Goal: Task Accomplishment & Management: Manage account settings

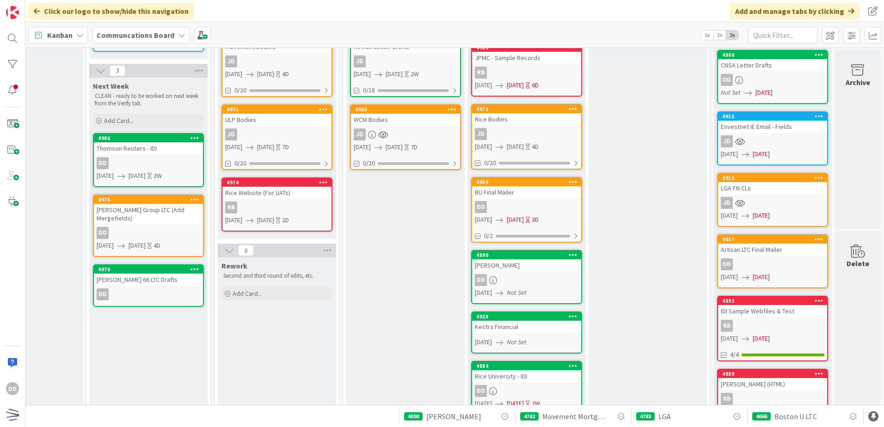
scroll to position [185, 192]
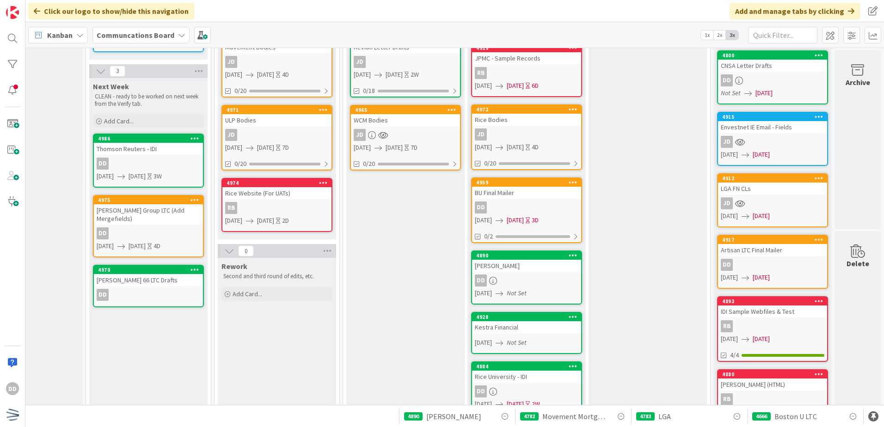
click at [514, 277] on div "DD" at bounding box center [526, 280] width 109 height 12
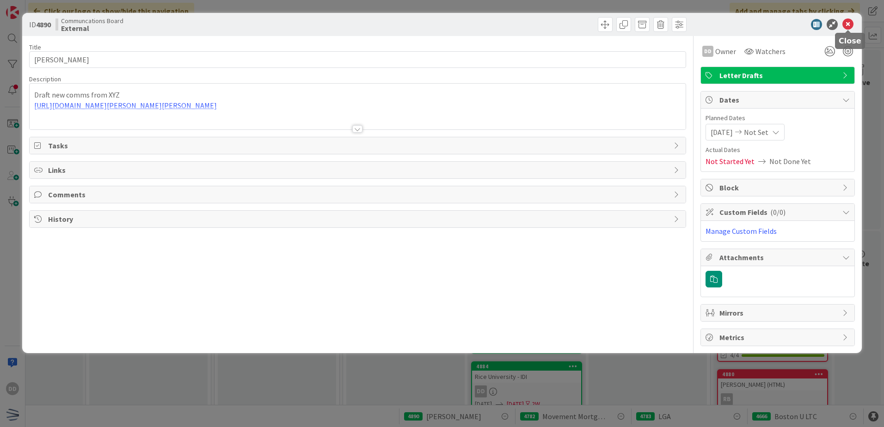
click at [851, 23] on icon at bounding box center [847, 24] width 11 height 11
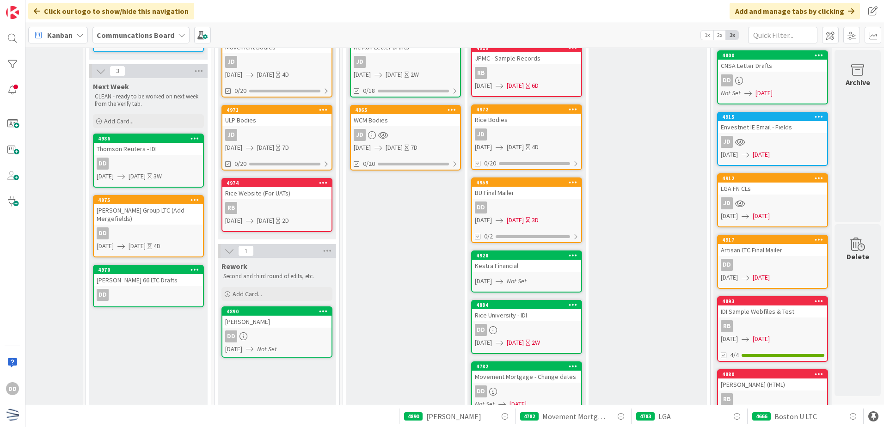
click at [301, 326] on div "[PERSON_NAME]" at bounding box center [276, 322] width 109 height 12
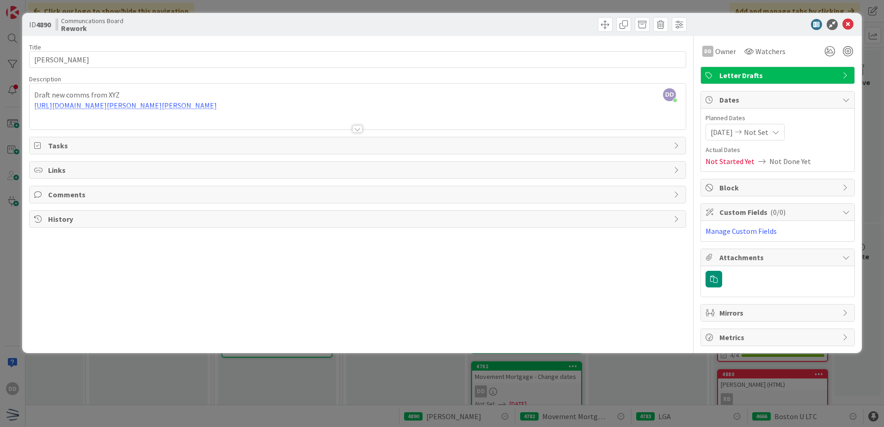
click at [774, 138] on div "[DATE] Not Set" at bounding box center [744, 132] width 79 height 17
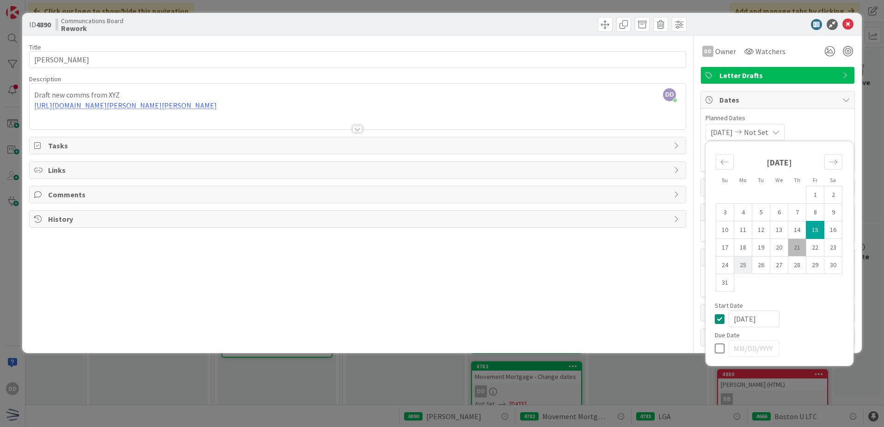
click at [749, 266] on td "25" at bounding box center [743, 265] width 18 height 18
type input "[DATE]"
click at [723, 322] on icon at bounding box center [721, 318] width 14 height 11
click at [719, 349] on icon at bounding box center [721, 348] width 14 height 11
click at [746, 263] on td "25" at bounding box center [743, 265] width 18 height 18
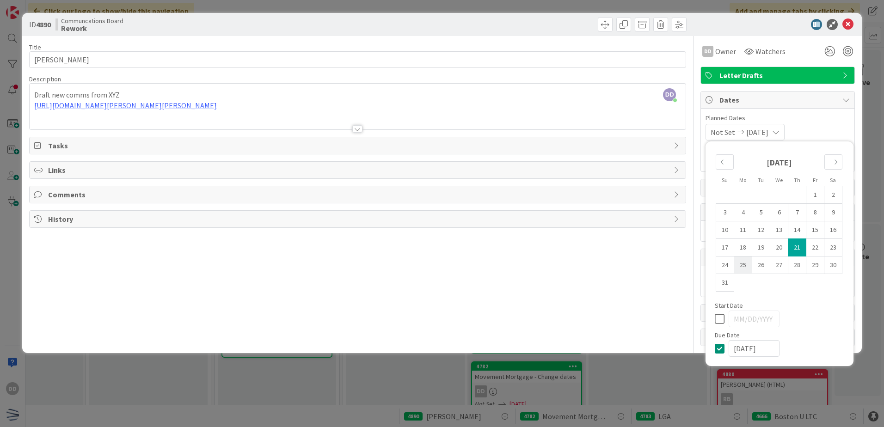
type input "[DATE]"
click at [551, 270] on div "Title 14 / 128 [PERSON_NAME] Description [PERSON_NAME] just joined Draft new co…" at bounding box center [357, 191] width 657 height 310
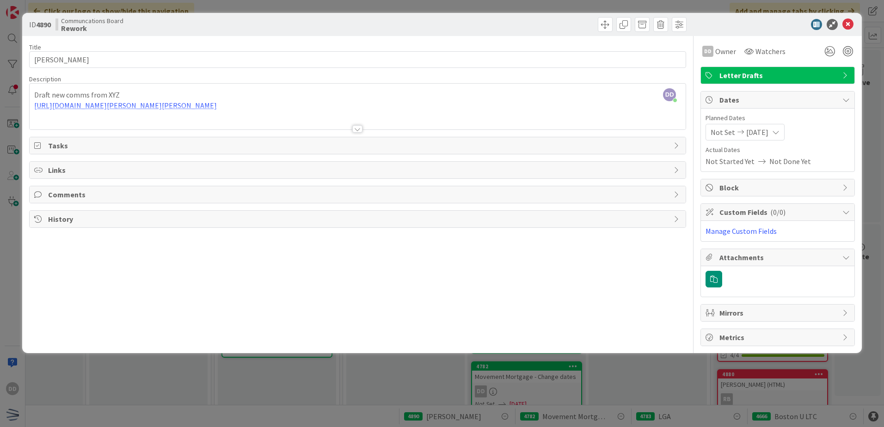
drag, startPoint x: 174, startPoint y: 49, endPoint x: 184, endPoint y: 54, distance: 11.2
click at [175, 50] on div "Title 14 / 128" at bounding box center [357, 47] width 657 height 8
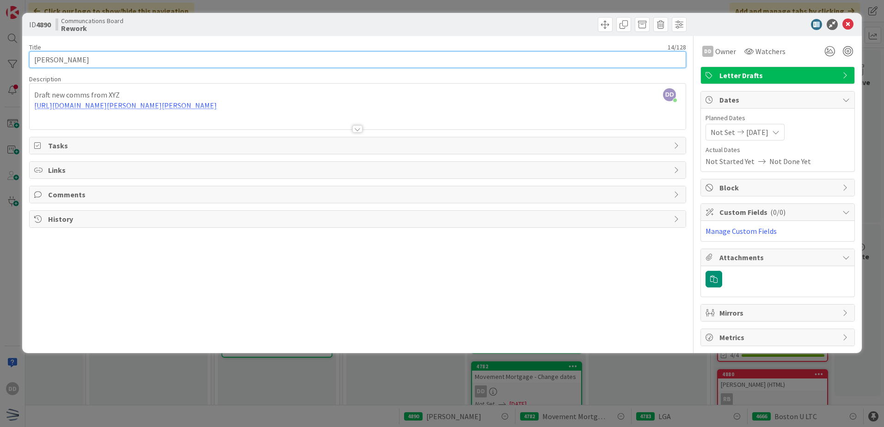
click at [186, 58] on input "[PERSON_NAME]" at bounding box center [357, 59] width 657 height 17
type input "[PERSON_NAME] - new timeline"
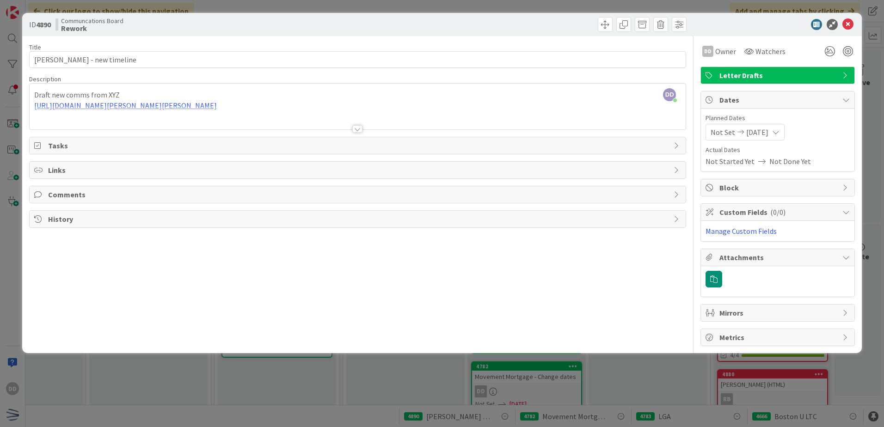
click at [354, 127] on div at bounding box center [357, 128] width 10 height 7
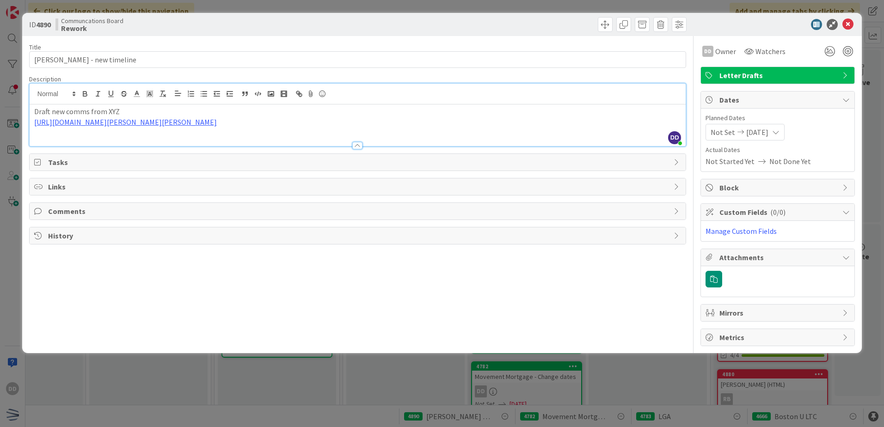
click at [748, 77] on span "Letter Drafts" at bounding box center [778, 75] width 118 height 11
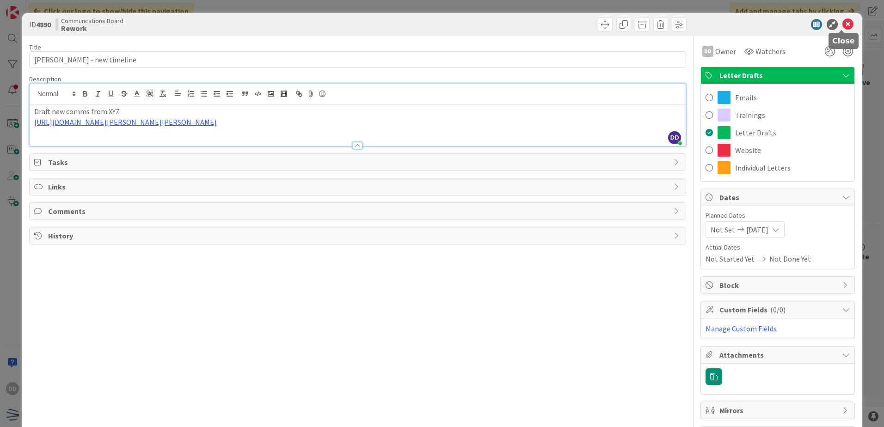
click at [842, 26] on icon at bounding box center [847, 24] width 11 height 11
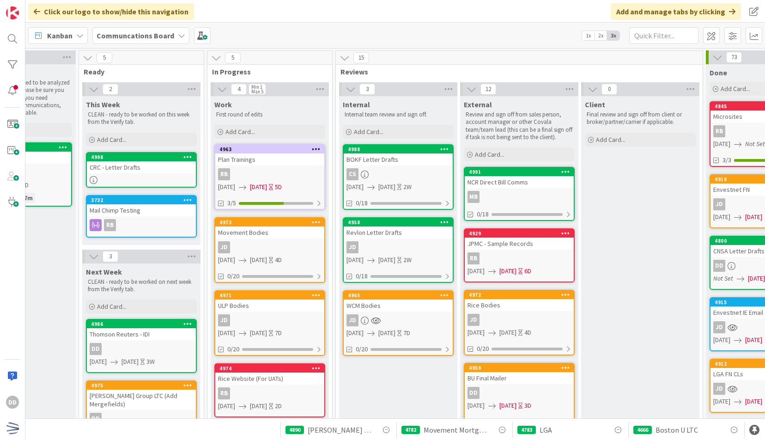
scroll to position [0, 191]
